Goal: Information Seeking & Learning: Learn about a topic

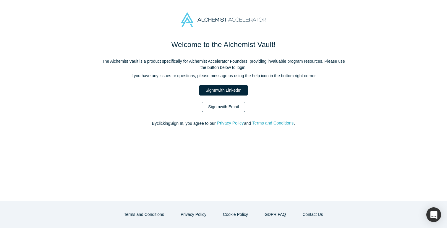
click at [220, 107] on link "Sign In with Email" at bounding box center [223, 107] width 43 height 10
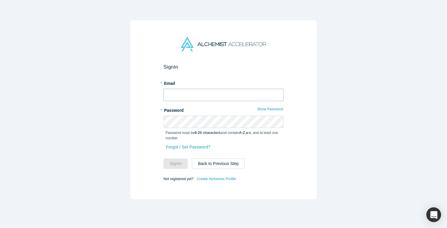
click at [210, 95] on input "text" at bounding box center [223, 95] width 120 height 12
type input "[EMAIL_ADDRESS]"
click at [175, 161] on button "Sign In" at bounding box center [175, 163] width 24 height 10
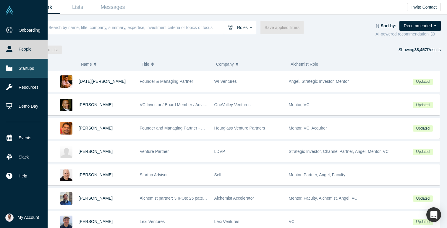
click at [26, 68] on link "Startups" at bounding box center [24, 68] width 48 height 19
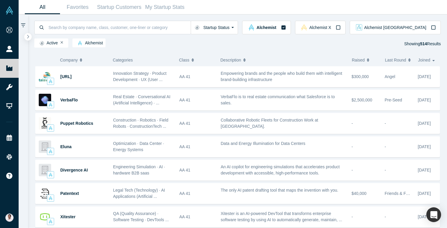
click at [192, 61] on icon "button" at bounding box center [192, 60] width 2 height 4
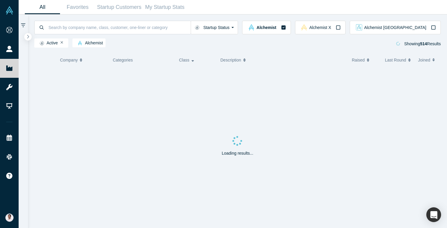
click at [186, 61] on span "Class" at bounding box center [184, 60] width 10 height 12
click at [238, 29] on button "Startup Status" at bounding box center [215, 28] width 48 height 14
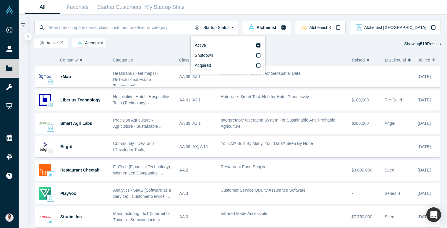
click at [196, 40] on div "Active Alchemist Showing 519 Results" at bounding box center [237, 43] width 407 height 11
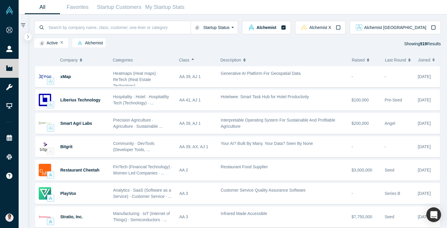
click at [191, 62] on button "Class" at bounding box center [195, 60] width 32 height 12
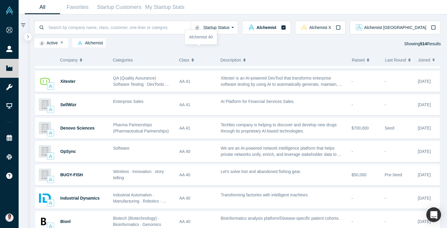
scroll to position [230, 0]
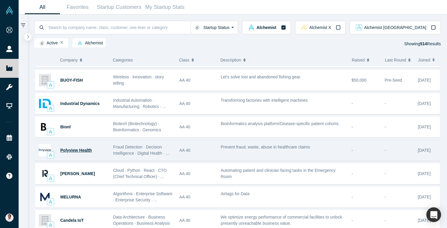
click at [83, 149] on span "Polyview Health" at bounding box center [76, 150] width 32 height 5
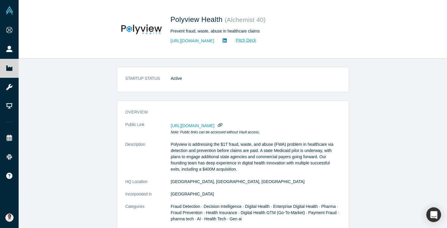
click at [214, 125] on span "https://vault.alchemistaccelerator.com/companies/public/polyview-health" at bounding box center [193, 125] width 44 height 5
click at [214, 126] on span "https://vault.alchemistaccelerator.com/companies/public/polyview-health" at bounding box center [193, 125] width 44 height 5
click at [223, 126] on icon "button" at bounding box center [220, 125] width 6 height 4
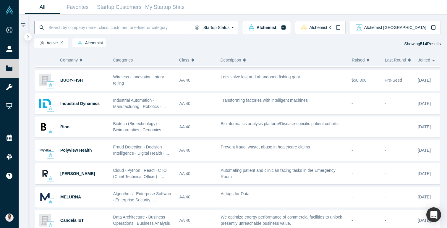
scroll to position [315, 0]
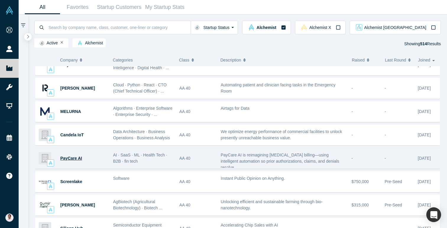
click at [74, 156] on span "PayCare AI" at bounding box center [71, 158] width 22 height 5
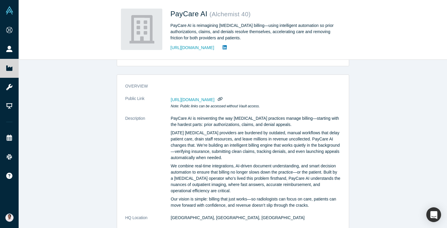
scroll to position [26, 0]
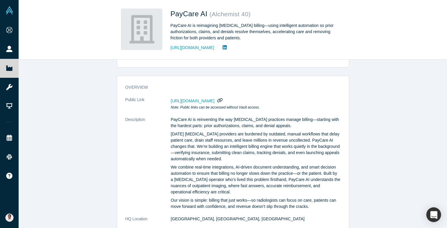
click at [223, 99] on icon "button" at bounding box center [220, 100] width 6 height 4
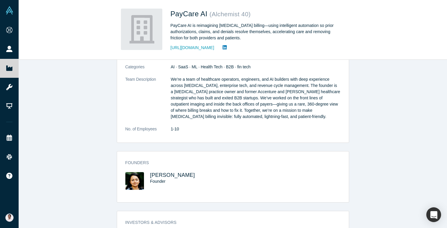
scroll to position [202, 0]
click at [204, 49] on link "https://paycareai.com" at bounding box center [192, 48] width 44 height 6
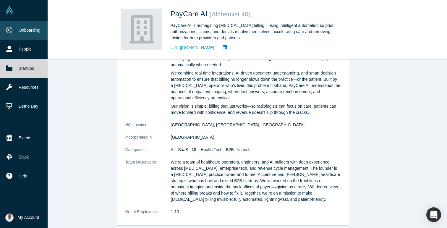
scroll to position [118, 0]
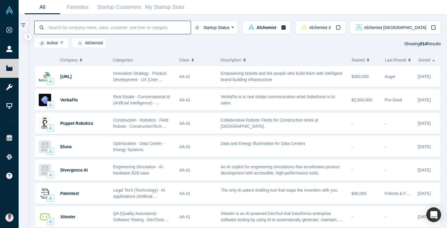
click at [106, 28] on input at bounding box center [119, 27] width 143 height 14
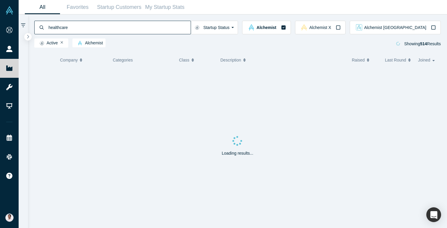
type input "healthcare"
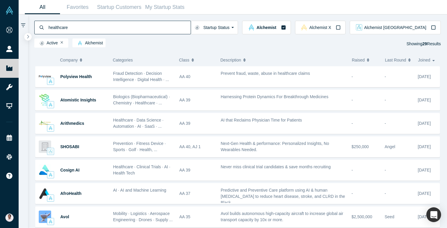
click at [82, 30] on input "healthcare" at bounding box center [119, 27] width 143 height 14
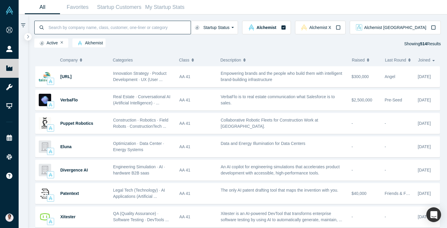
click at [125, 27] on input at bounding box center [119, 27] width 143 height 14
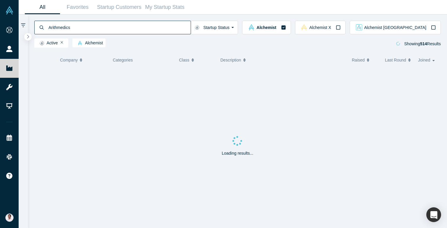
type input "Arithmedics"
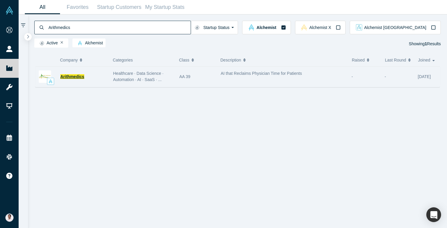
click at [81, 78] on span "Arithmedics" at bounding box center [72, 76] width 24 height 5
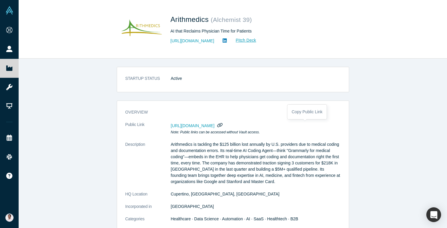
click at [223, 125] on icon "button" at bounding box center [220, 125] width 6 height 4
click at [223, 126] on icon "button" at bounding box center [220, 125] width 6 height 4
click at [200, 40] on link "https://arithmedics.com" at bounding box center [192, 41] width 44 height 6
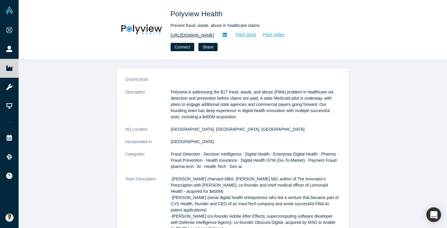
click at [197, 34] on link "[URL][DOMAIN_NAME]" at bounding box center [192, 35] width 44 height 6
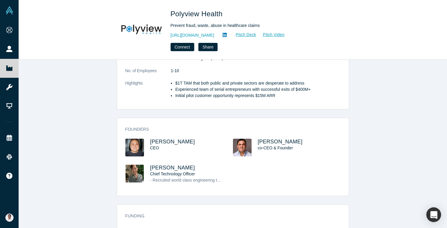
scroll to position [162, 0]
